Goal: Information Seeking & Learning: Check status

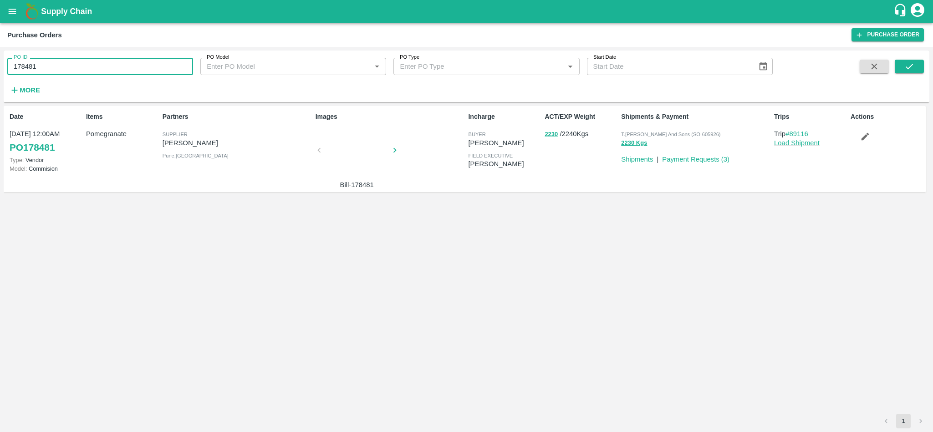
click at [131, 72] on input "178481" at bounding box center [100, 66] width 186 height 17
type input "178692"
click at [911, 67] on icon "submit" at bounding box center [909, 66] width 10 height 10
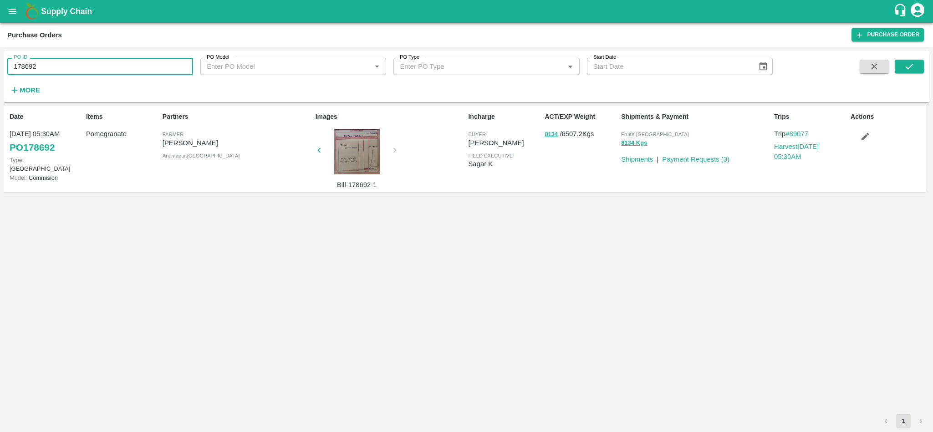
click at [117, 65] on input "178692" at bounding box center [100, 66] width 186 height 17
paste input "text"
type input "178095"
click at [695, 157] on link "Payment Requests ( 3 )" at bounding box center [695, 159] width 67 height 7
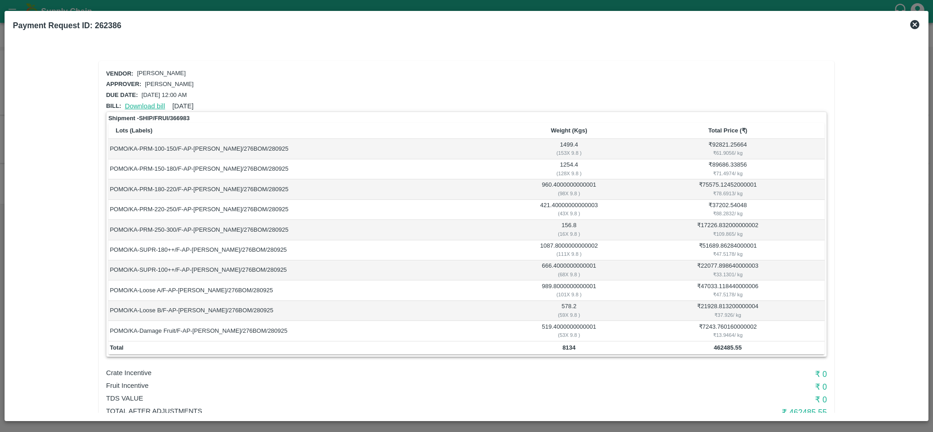
click at [152, 103] on link "Download bill" at bounding box center [145, 105] width 40 height 7
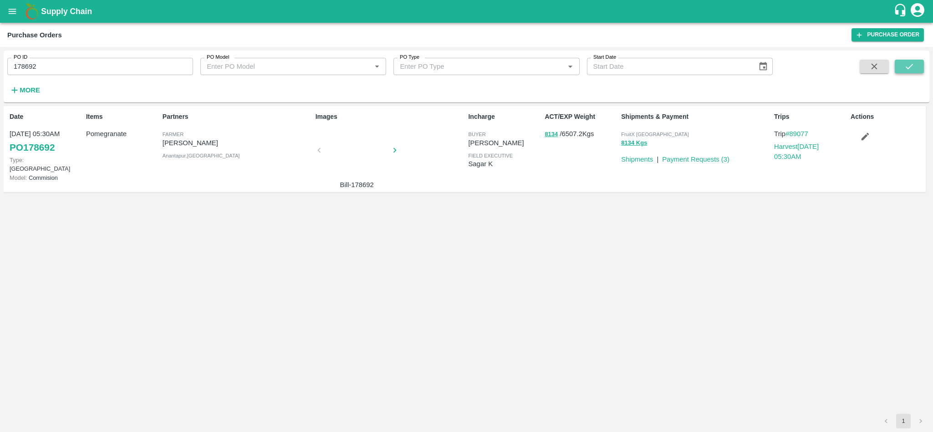
click at [908, 65] on icon "submit" at bounding box center [909, 66] width 10 height 10
click at [72, 63] on input "178692" at bounding box center [100, 66] width 186 height 17
paste input "text"
click at [909, 67] on icon "submit" at bounding box center [909, 66] width 7 height 5
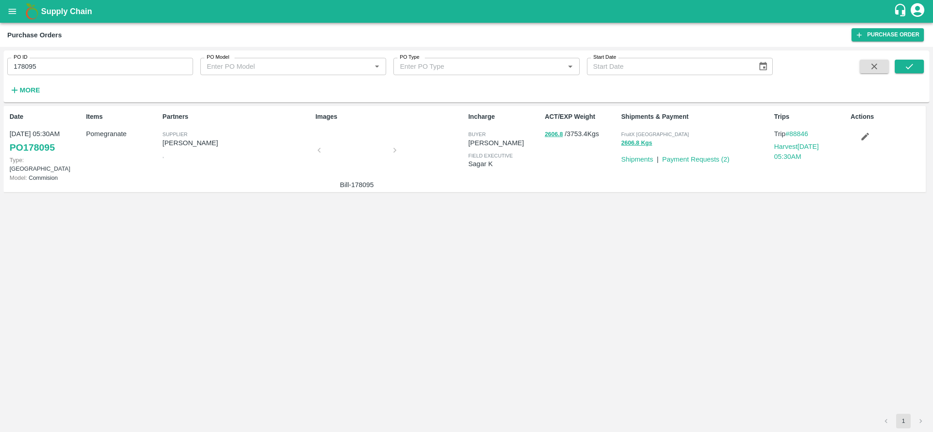
click at [83, 67] on input "178095" at bounding box center [100, 66] width 186 height 17
paste input "text"
click at [906, 67] on icon "submit" at bounding box center [909, 66] width 7 height 5
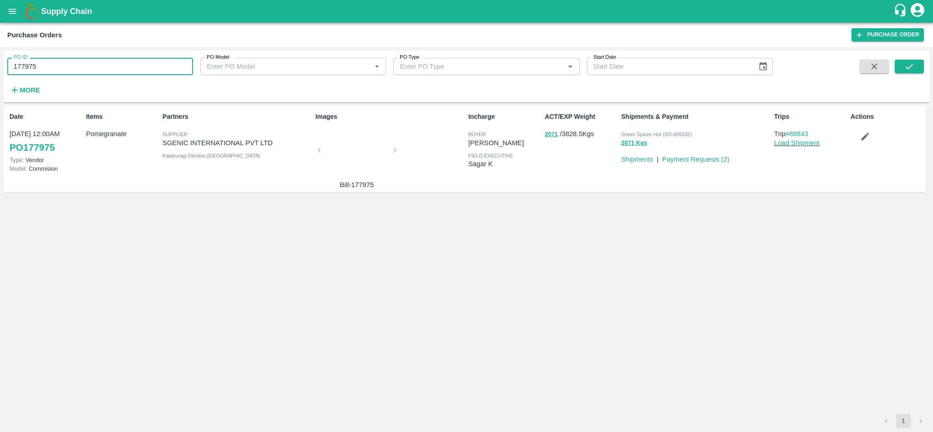
click at [77, 71] on input "177975" at bounding box center [100, 66] width 186 height 17
paste input "text"
click at [910, 67] on icon "submit" at bounding box center [909, 66] width 7 height 5
click at [78, 69] on input "178015" at bounding box center [100, 66] width 186 height 17
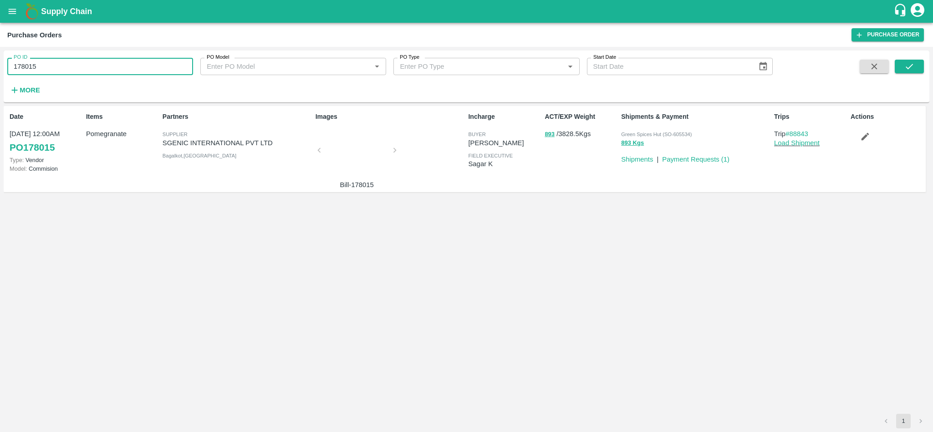
click at [78, 69] on input "178015" at bounding box center [100, 66] width 186 height 17
paste input "text"
click at [909, 67] on icon "submit" at bounding box center [909, 66] width 10 height 10
click at [144, 64] on input "178011" at bounding box center [100, 66] width 186 height 17
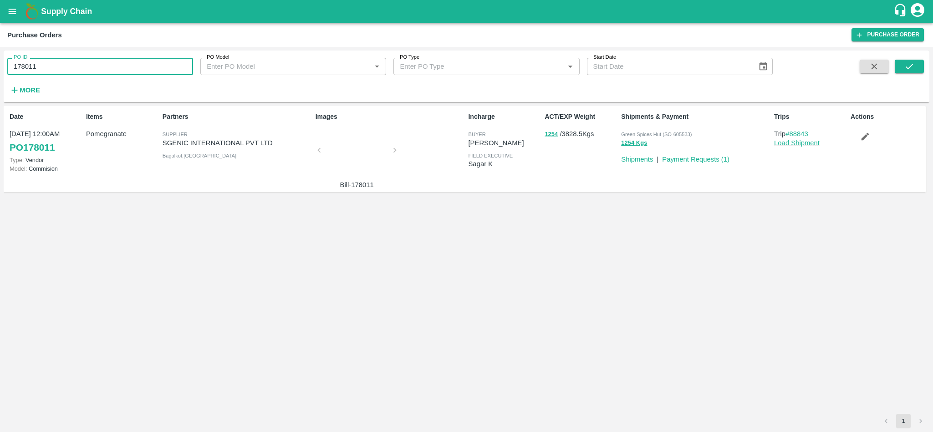
paste input "text"
click at [921, 62] on button "submit" at bounding box center [909, 67] width 29 height 14
click at [83, 64] on input "178710" at bounding box center [100, 66] width 186 height 17
paste input "text"
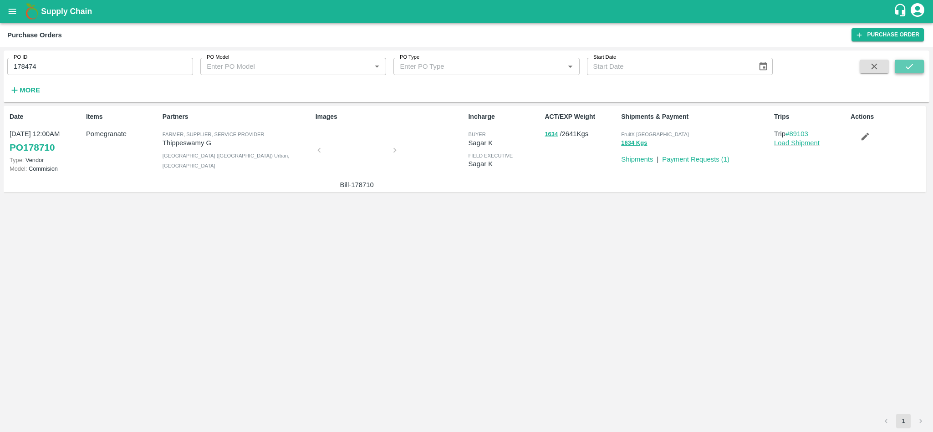
click at [914, 69] on button "submit" at bounding box center [909, 67] width 29 height 14
click at [50, 65] on input "178474" at bounding box center [100, 66] width 186 height 17
paste input "text"
click at [905, 67] on icon "submit" at bounding box center [909, 66] width 10 height 10
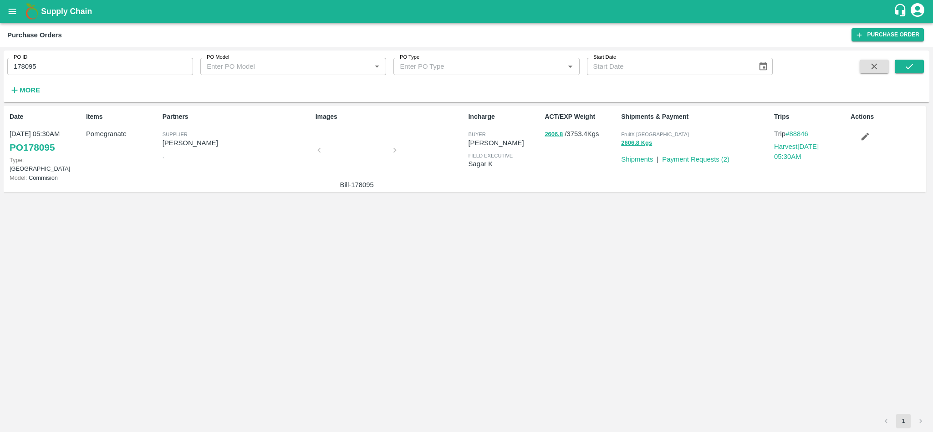
click at [122, 72] on input "178095" at bounding box center [100, 66] width 186 height 17
paste input "text"
type input "178385"
click at [905, 68] on icon "submit" at bounding box center [909, 66] width 10 height 10
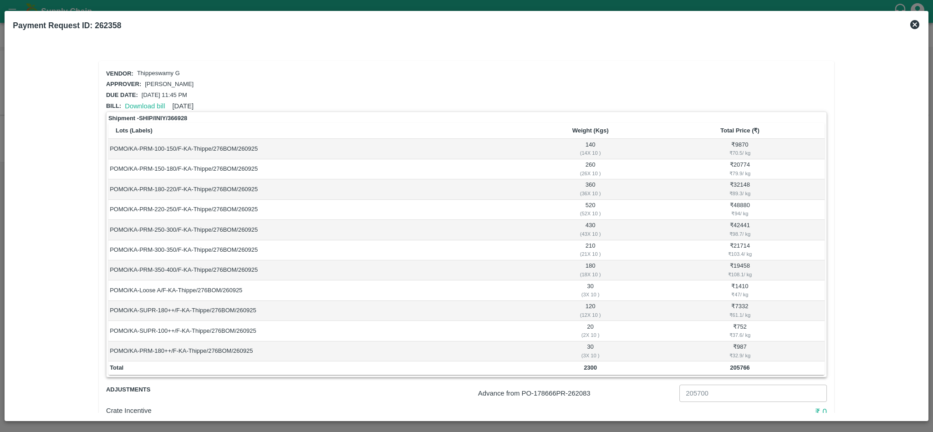
scroll to position [67, 0]
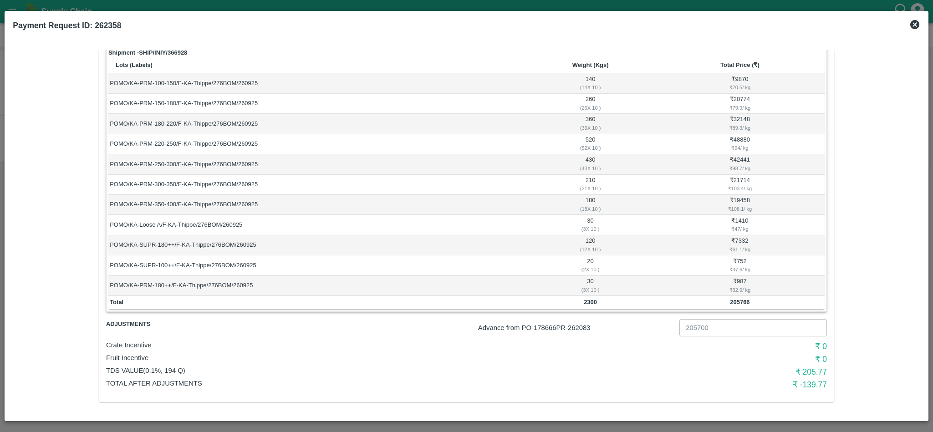
click at [580, 327] on p "Advance from PO- 178666 PR- 262083" at bounding box center [577, 328] width 198 height 10
copy p "262083"
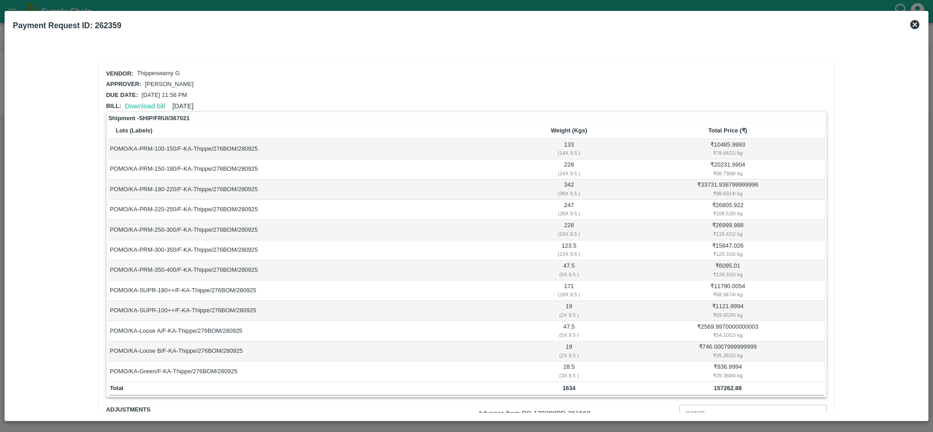
scroll to position [122, 0]
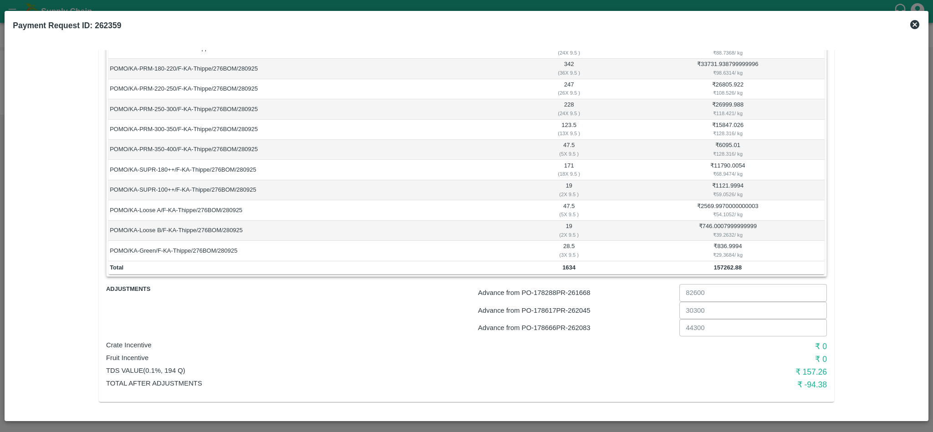
click at [585, 295] on p "Advance from PO- 178288 PR- 261668" at bounding box center [577, 293] width 198 height 10
click at [581, 329] on p "Advance from PO- 178666 PR- 262083" at bounding box center [577, 328] width 198 height 10
copy p "262083"
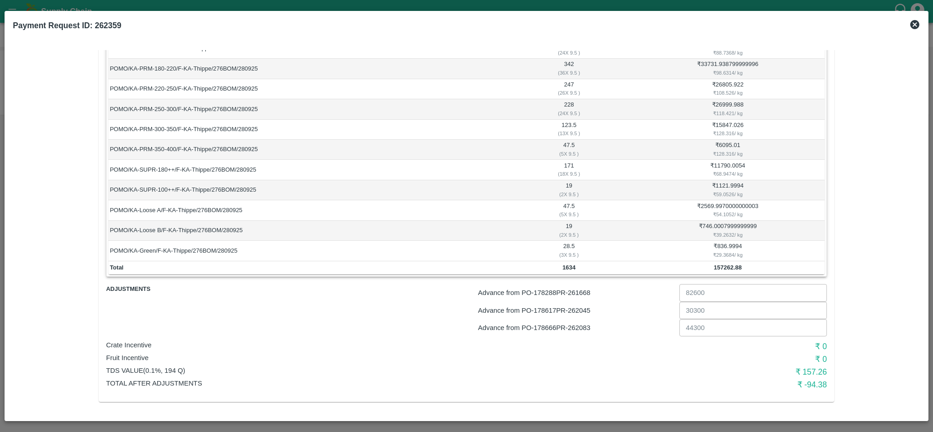
click at [579, 310] on p "Advance from PO- 178617 PR- 262045" at bounding box center [577, 311] width 198 height 10
copy p "262045"
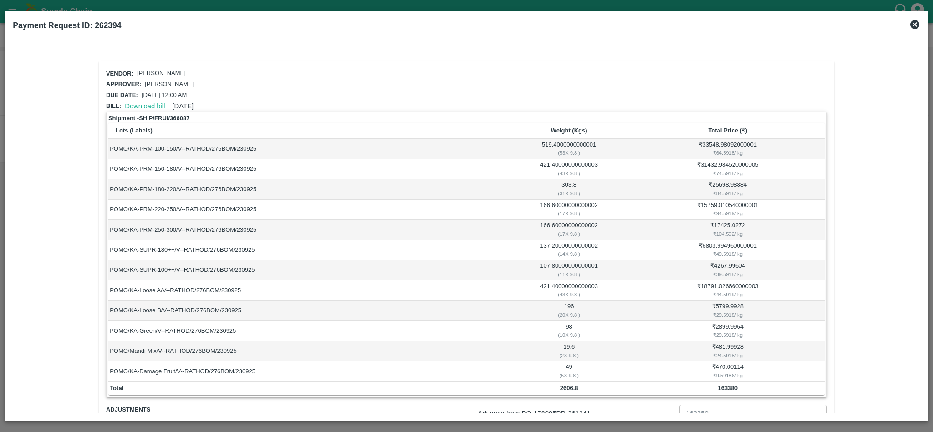
scroll to position [87, 0]
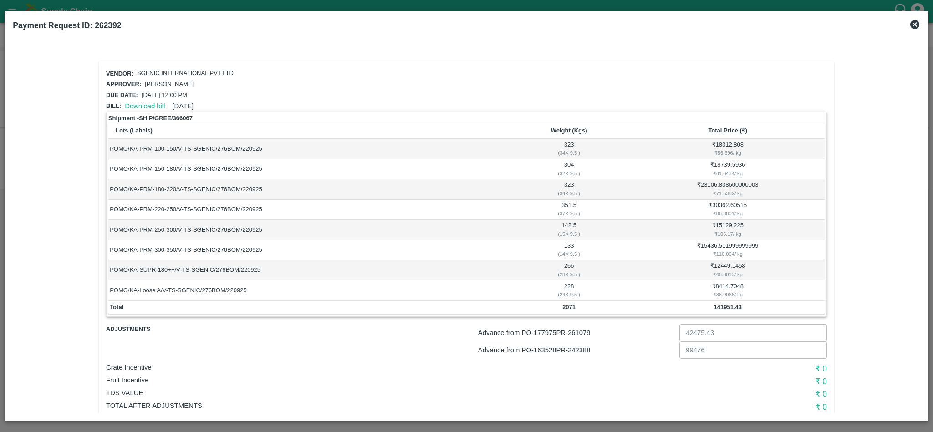
scroll to position [23, 0]
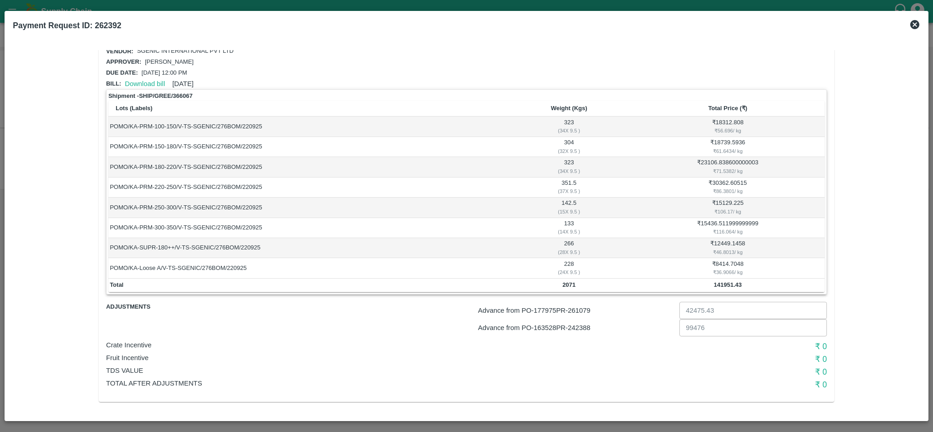
click at [582, 309] on p "Advance from PO- 177975 PR- 261079" at bounding box center [577, 311] width 198 height 10
copy p "261079"
click at [590, 331] on p "Advance from PO- 163528 PR- 242388" at bounding box center [577, 328] width 198 height 10
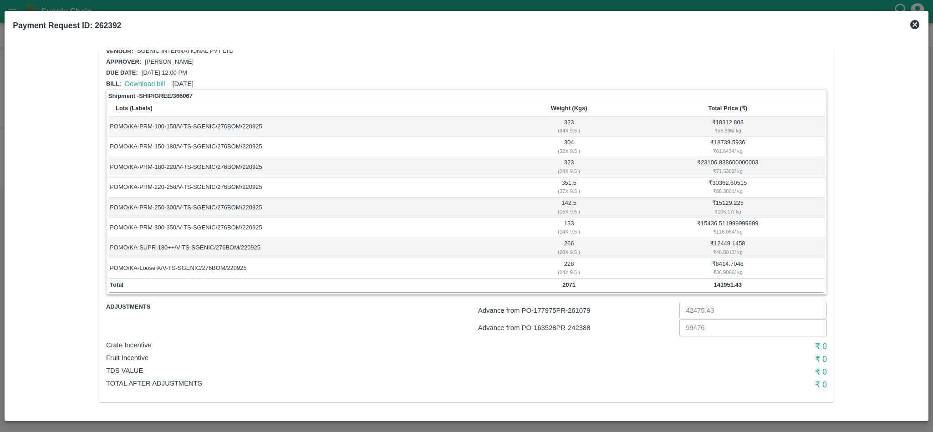
click at [586, 327] on p "Advance from PO- 163528 PR- 242388" at bounding box center [577, 328] width 198 height 10
copy p "242388"
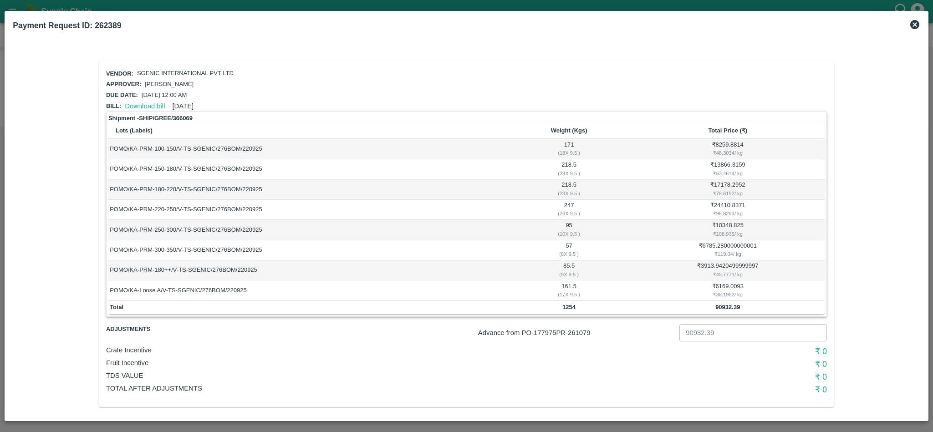
scroll to position [5, 0]
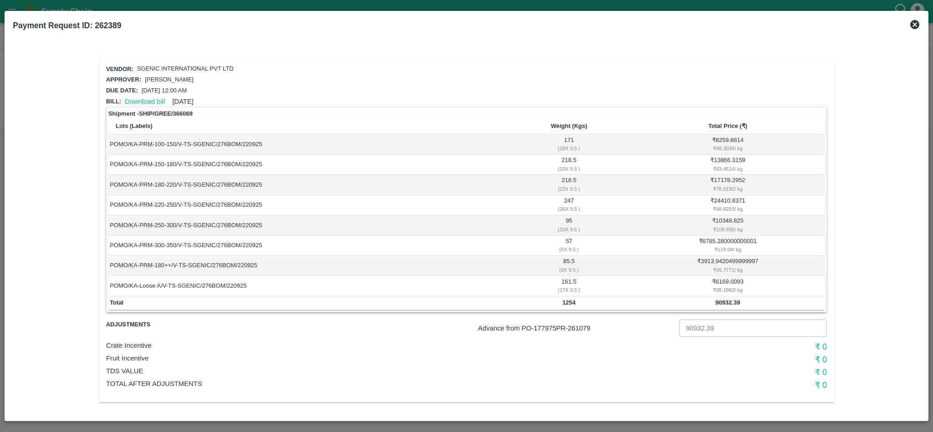
click at [578, 328] on p "Advance from PO- 177975 PR- 261079" at bounding box center [577, 328] width 198 height 10
copy p "261079"
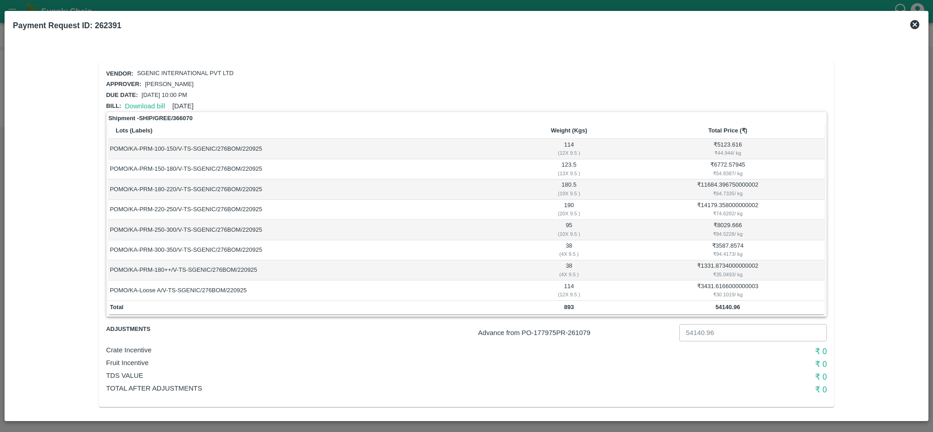
scroll to position [5, 0]
